Goal: Information Seeking & Learning: Check status

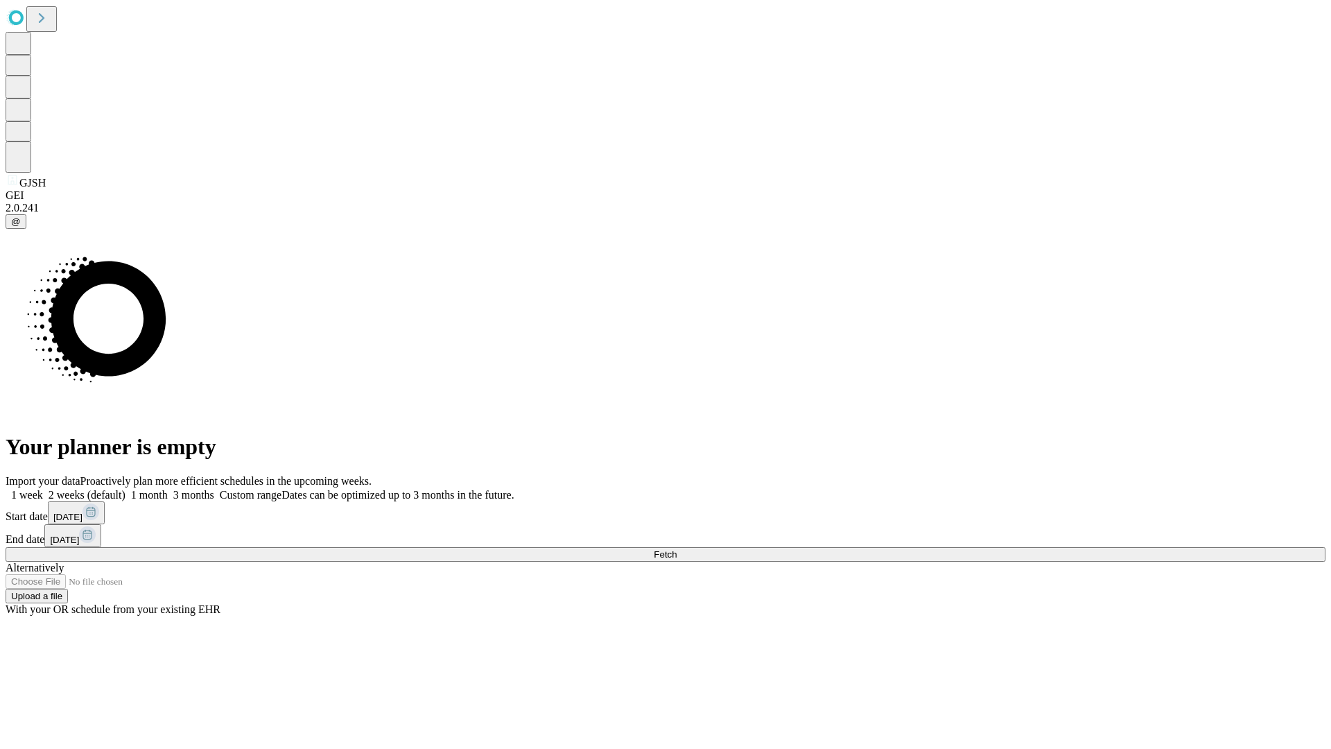
click at [677, 549] on span "Fetch" at bounding box center [665, 554] width 23 height 10
